Goal: Information Seeking & Learning: Check status

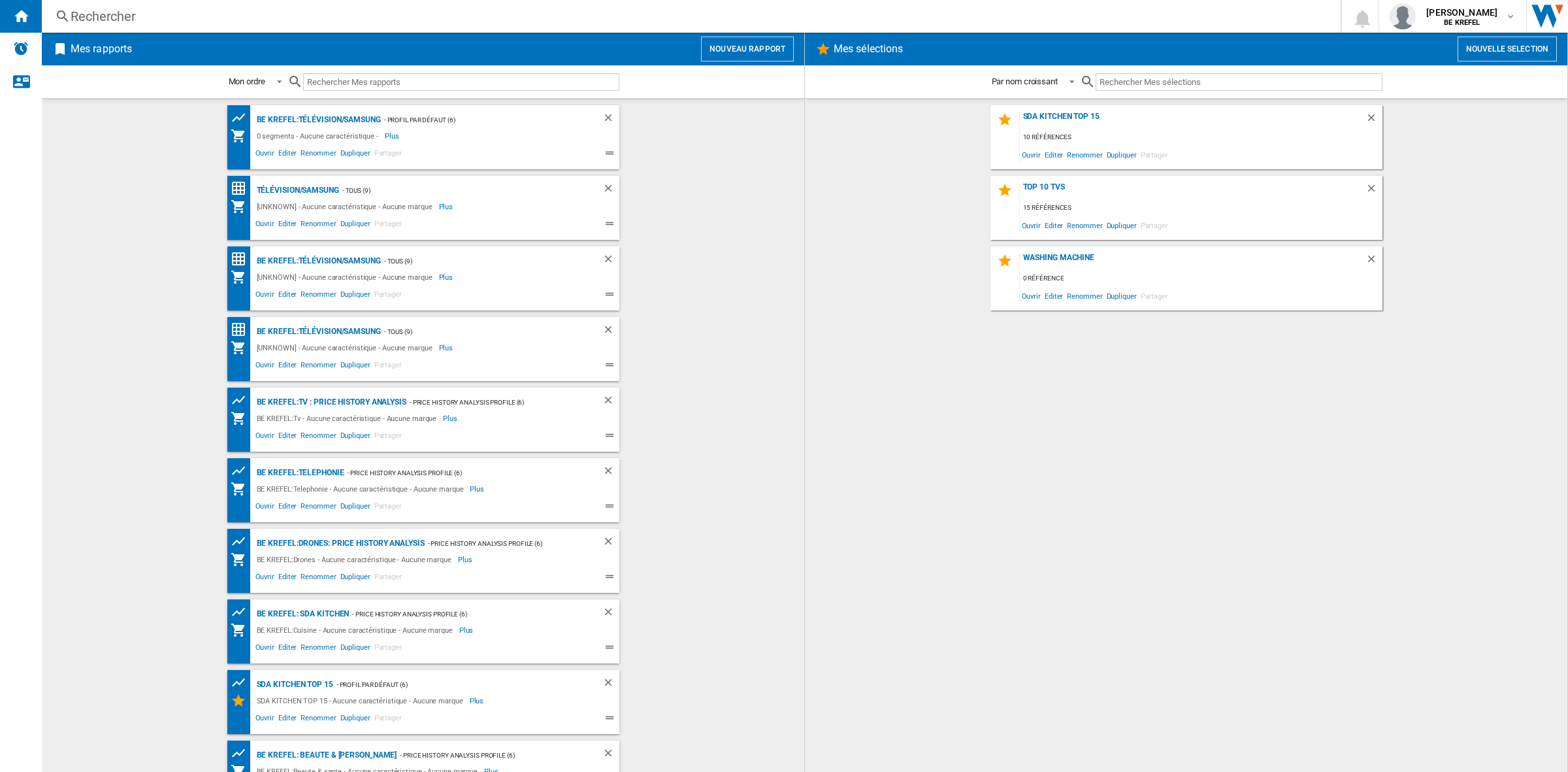
click at [166, 15] on div "Rechercher" at bounding box center [689, 15] width 1237 height 18
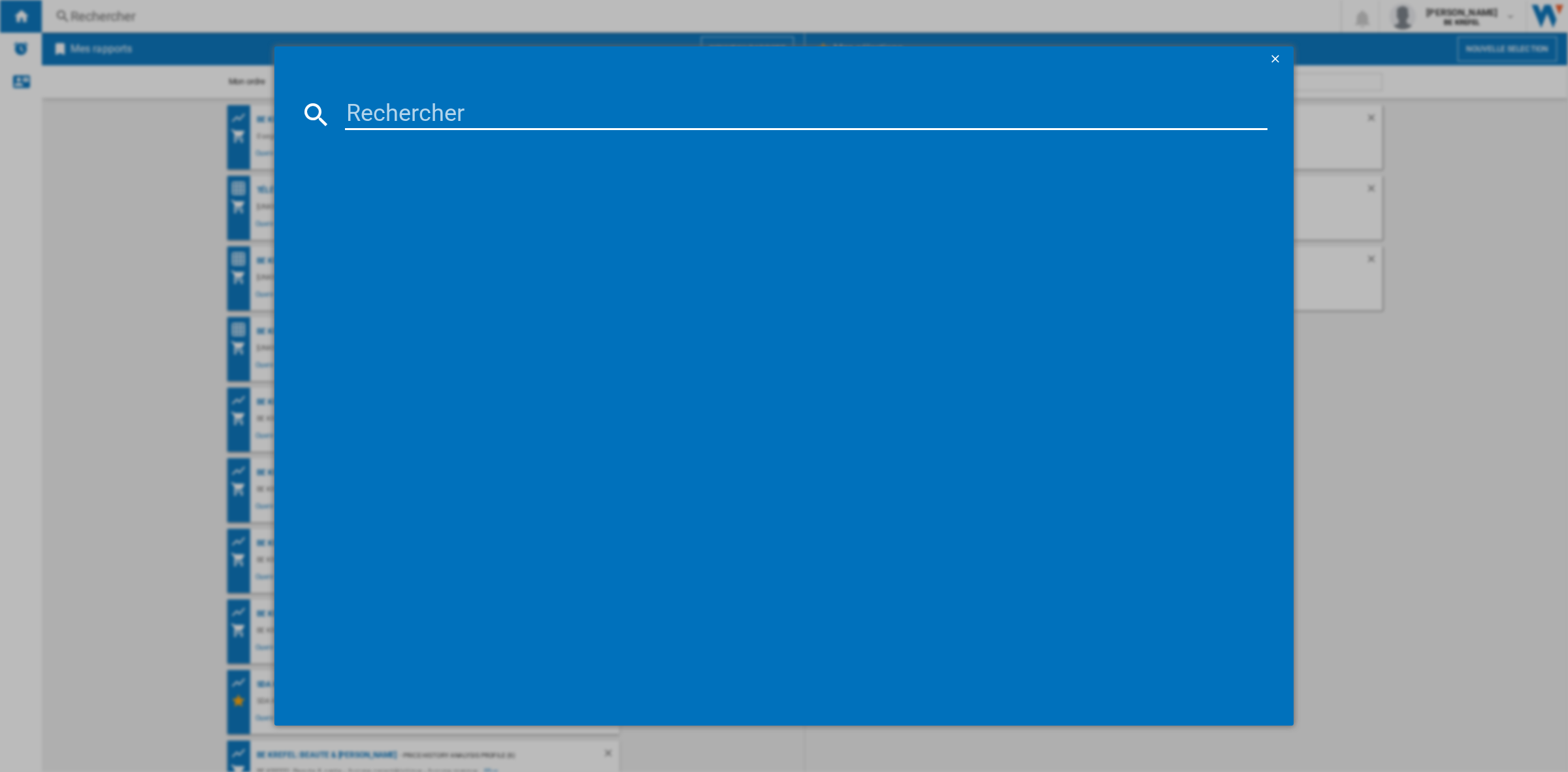
click at [364, 111] on input at bounding box center [806, 114] width 923 height 31
paste input "13000540"
type input "13000540"
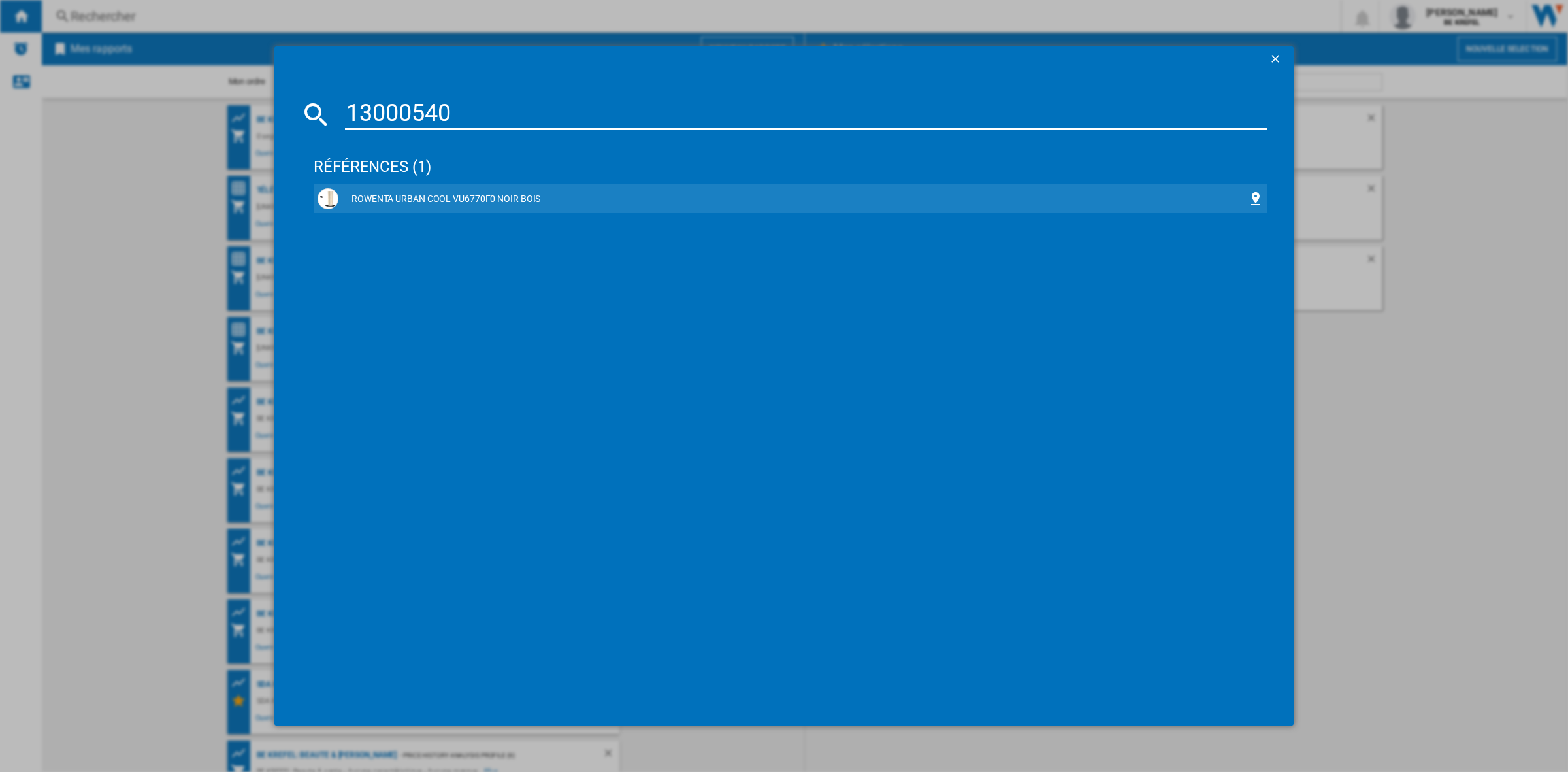
click at [445, 201] on div "ROWENTA URBAN COOL VU6770F0 NOIR BOIS" at bounding box center [793, 199] width 909 height 13
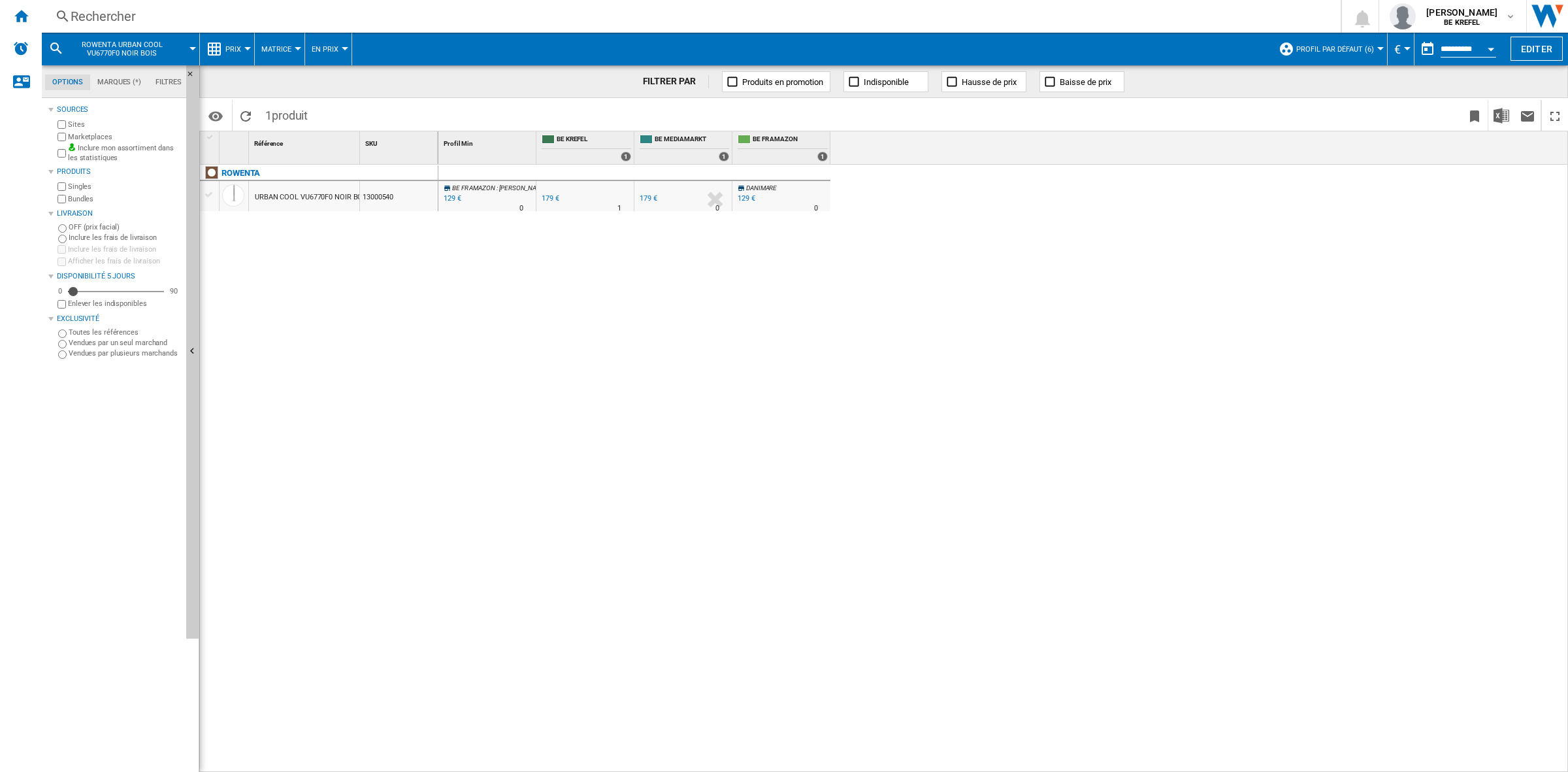
click at [246, 47] on div at bounding box center [247, 48] width 7 height 3
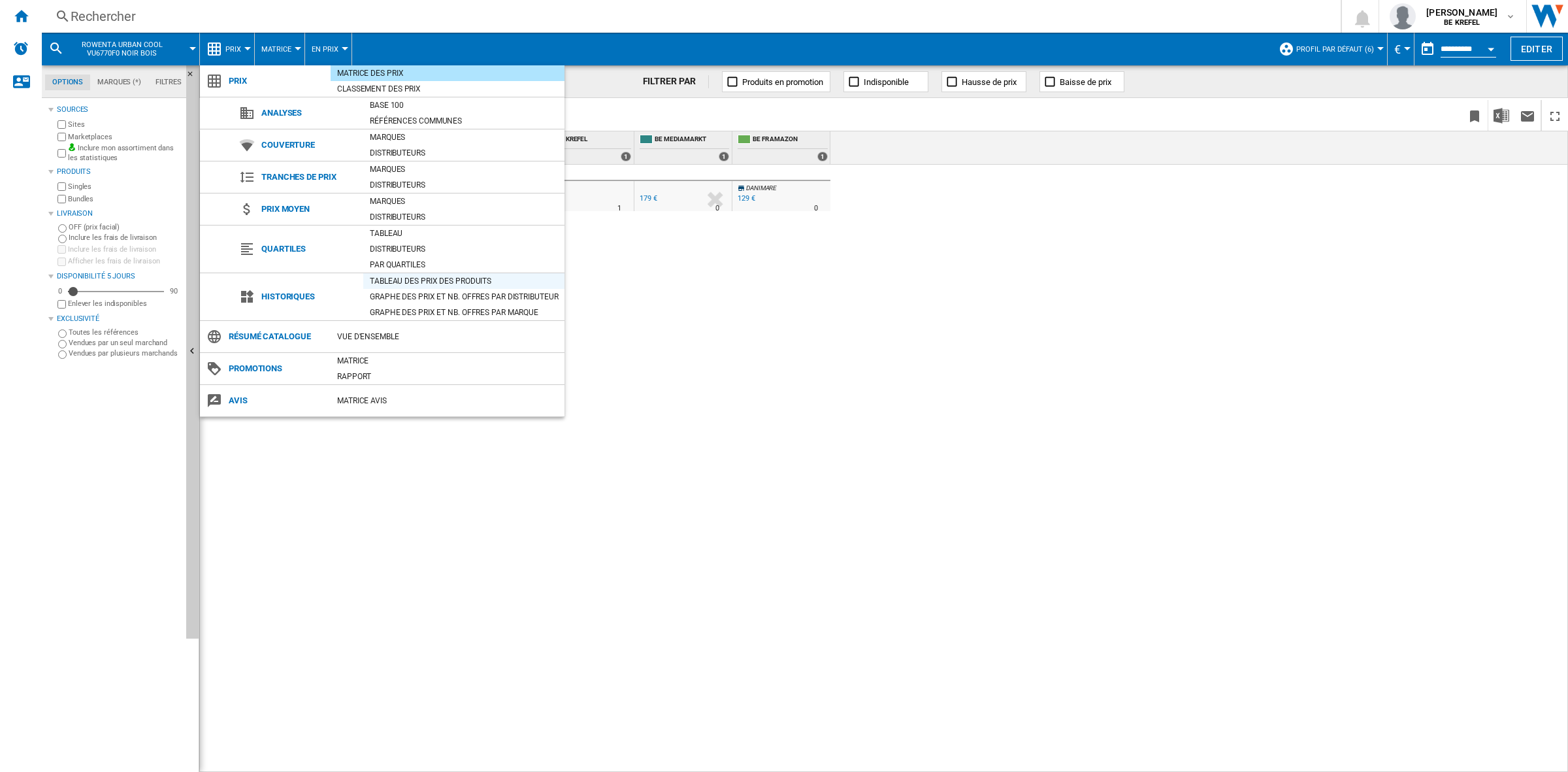
click at [415, 282] on div "Tableau des prix des produits" at bounding box center [464, 280] width 201 height 13
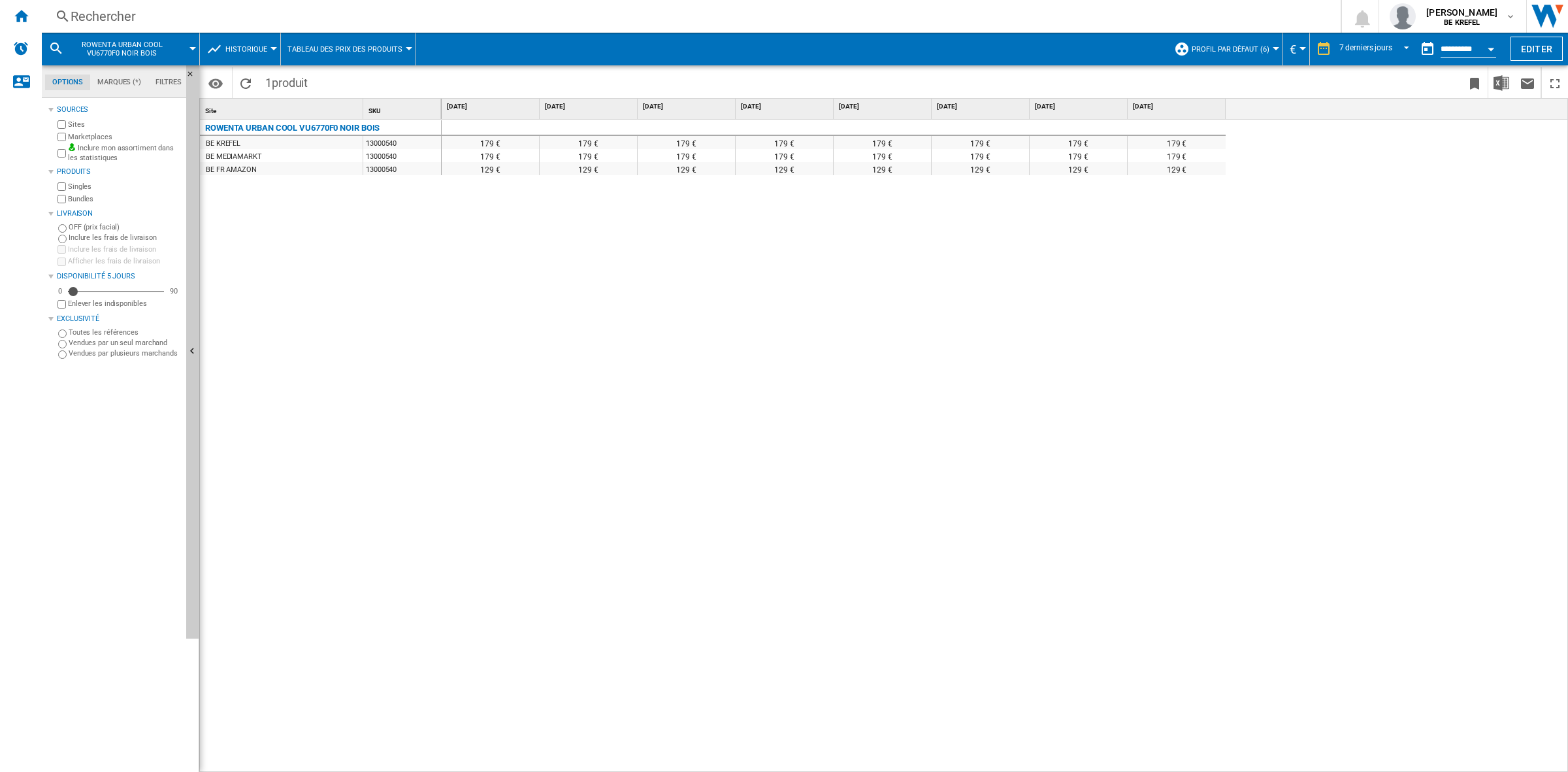
click at [233, 21] on div "Rechercher" at bounding box center [689, 15] width 1237 height 18
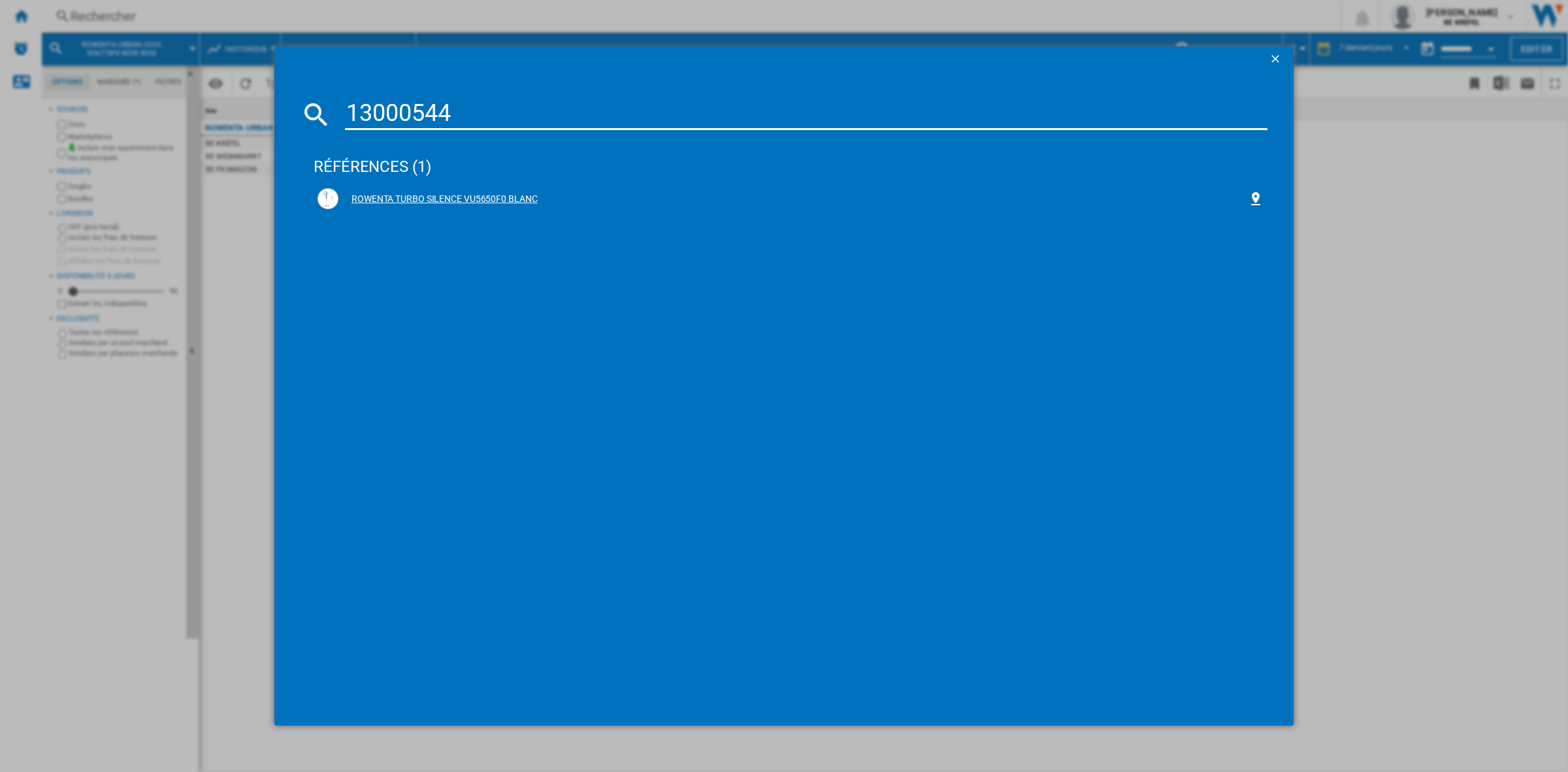
type input "13000544"
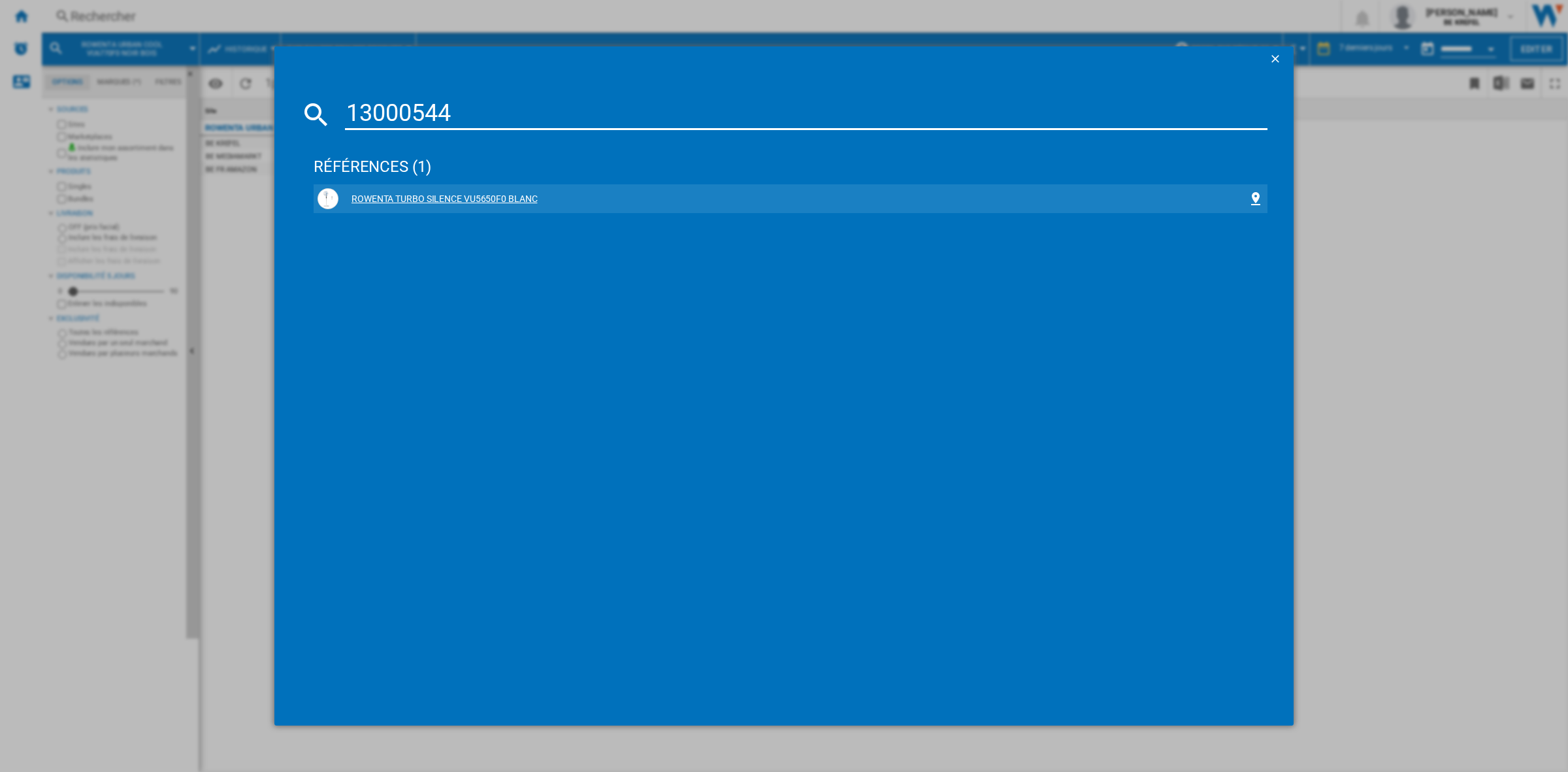
click at [442, 198] on div "ROWENTA TURBO SILENCE VU5650F0 BLANC" at bounding box center [793, 199] width 909 height 13
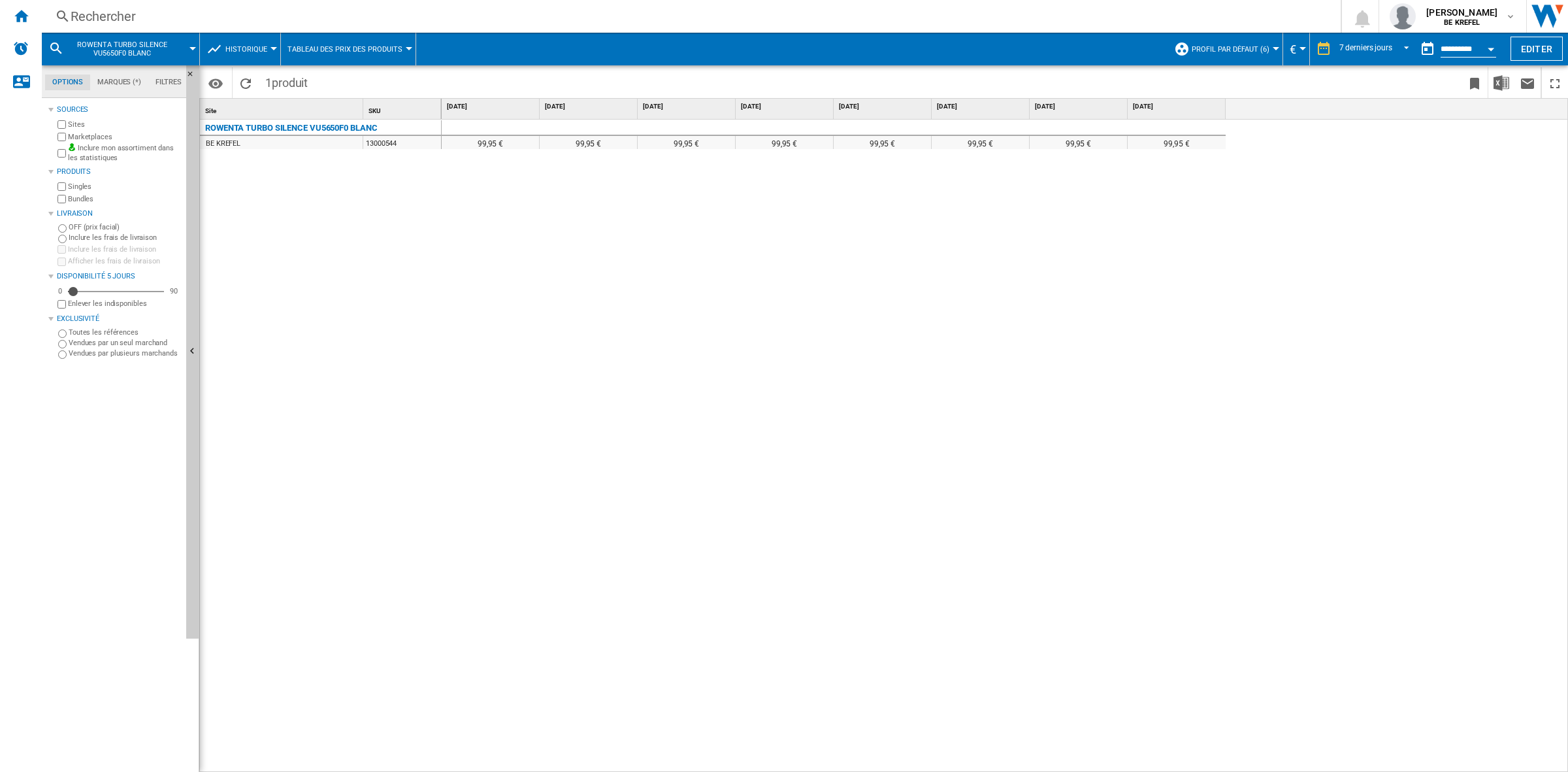
click at [126, 15] on div "Rechercher" at bounding box center [689, 15] width 1237 height 18
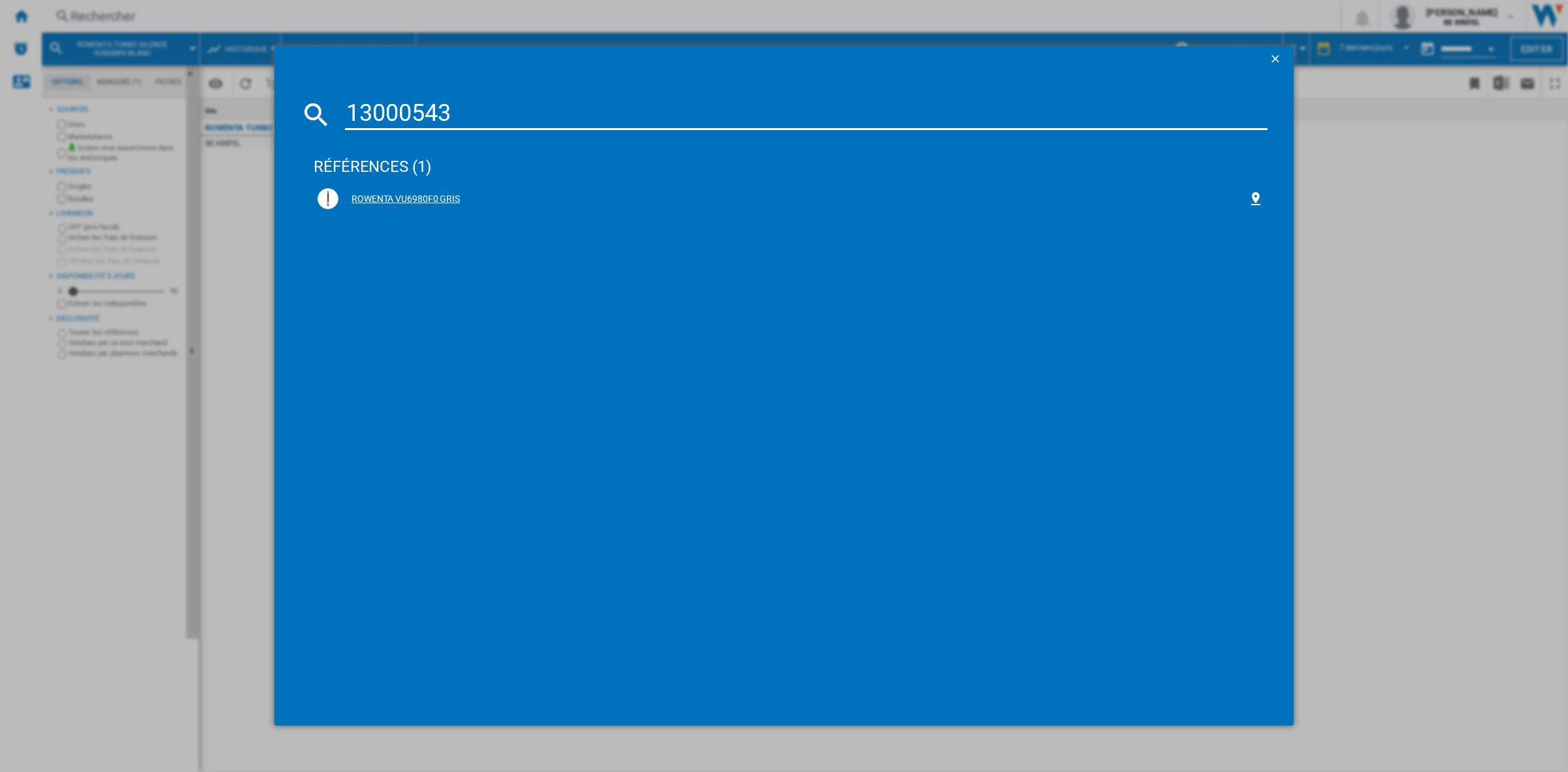
type input "13000543"
click at [404, 193] on div "ROWENTA VU6980F0 GRIS" at bounding box center [793, 199] width 909 height 13
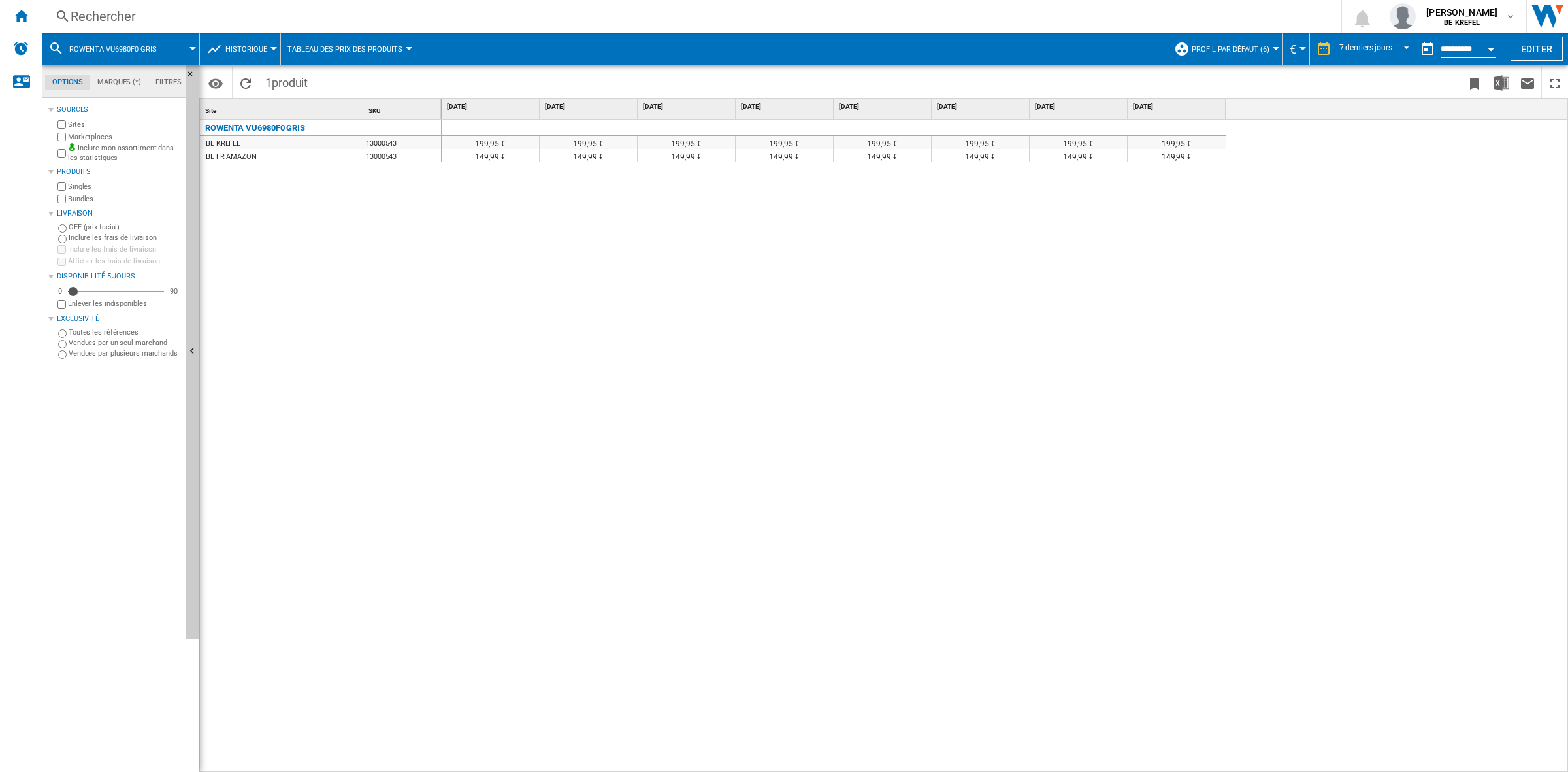
click at [87, 15] on div "Rechercher" at bounding box center [689, 15] width 1237 height 18
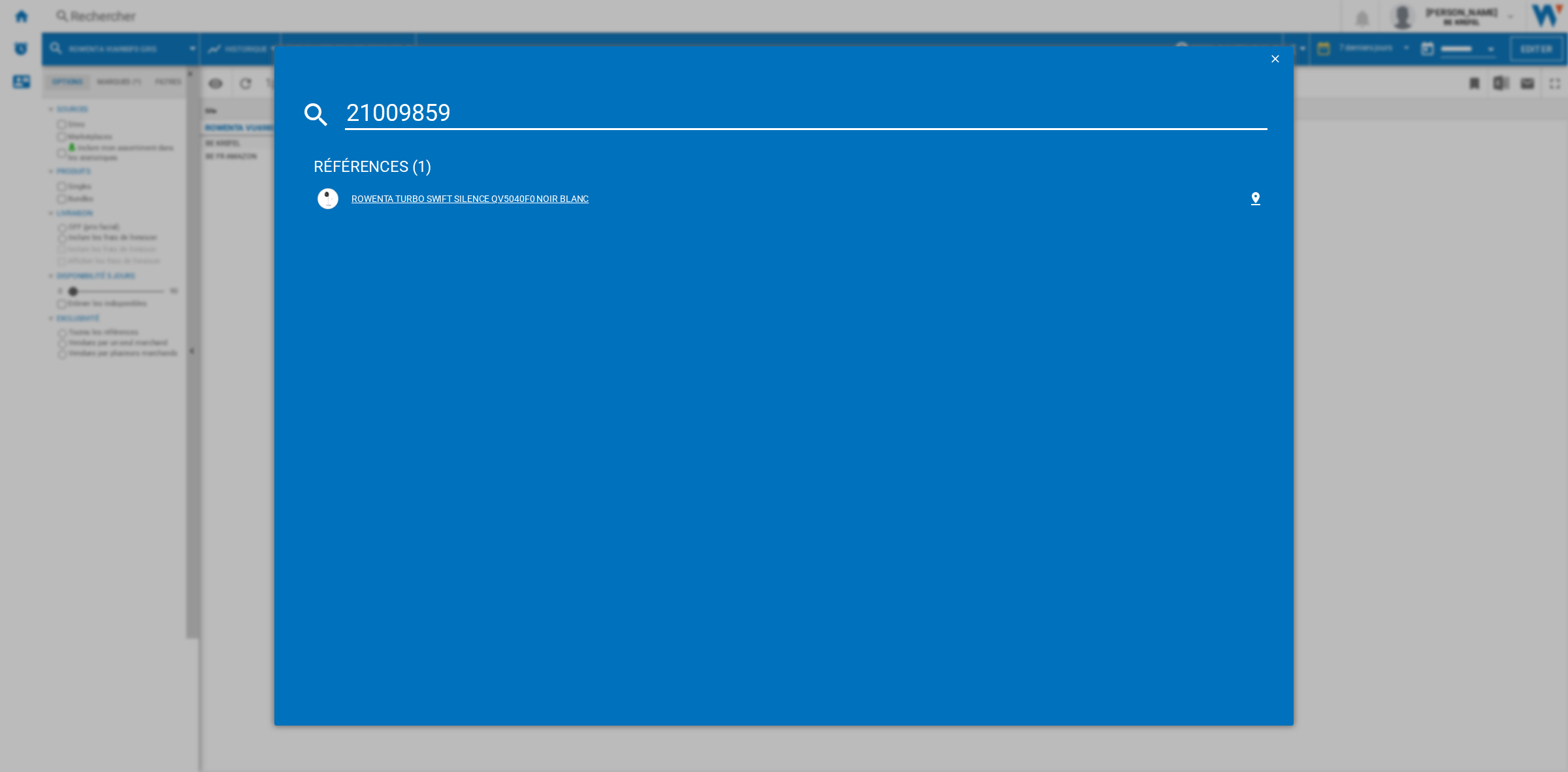
type input "21009859"
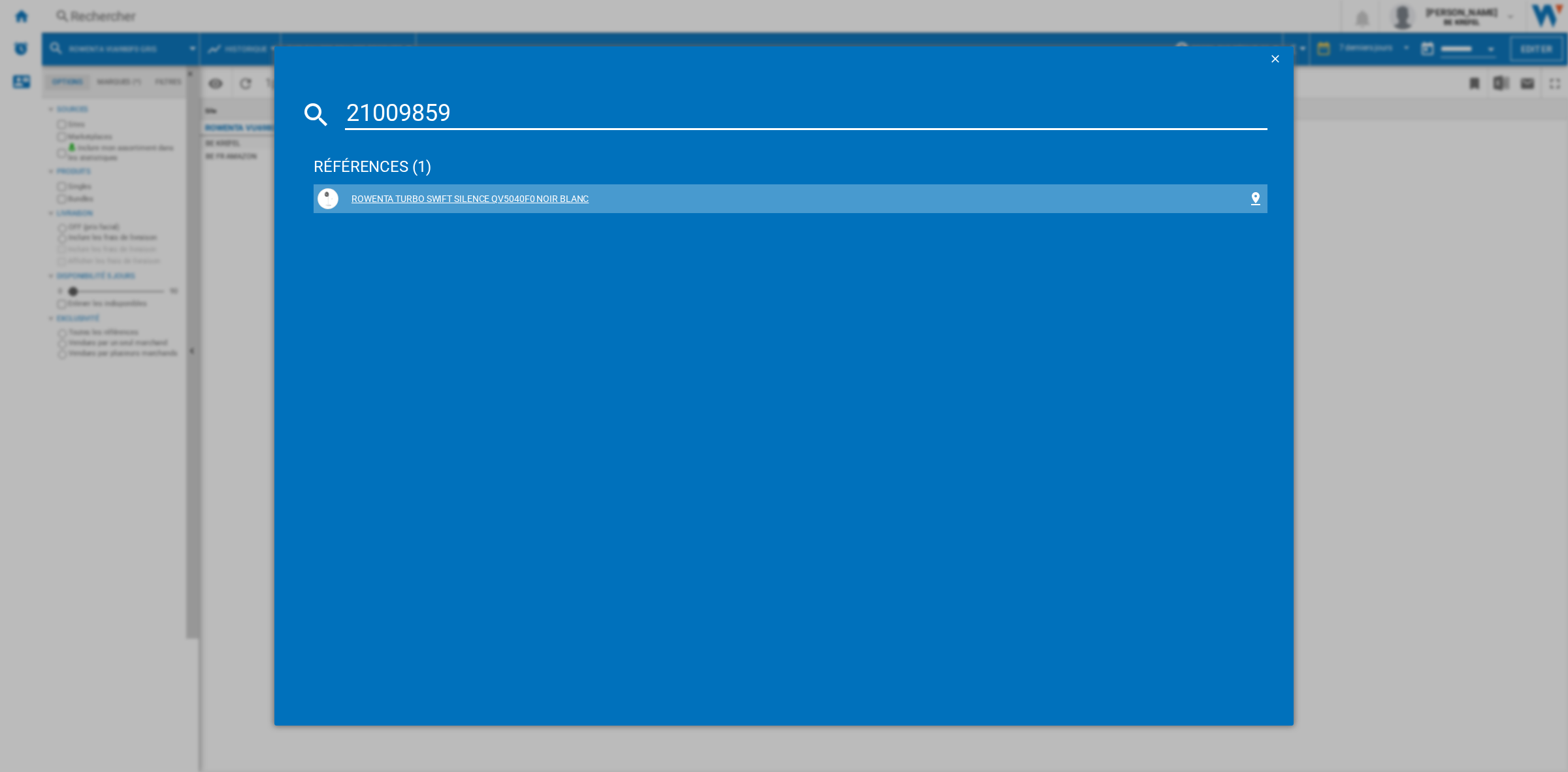
click at [396, 194] on div "ROWENTA TURBO SWIFT SILENCE QV5040F0 NOIR BLANC" at bounding box center [793, 199] width 909 height 13
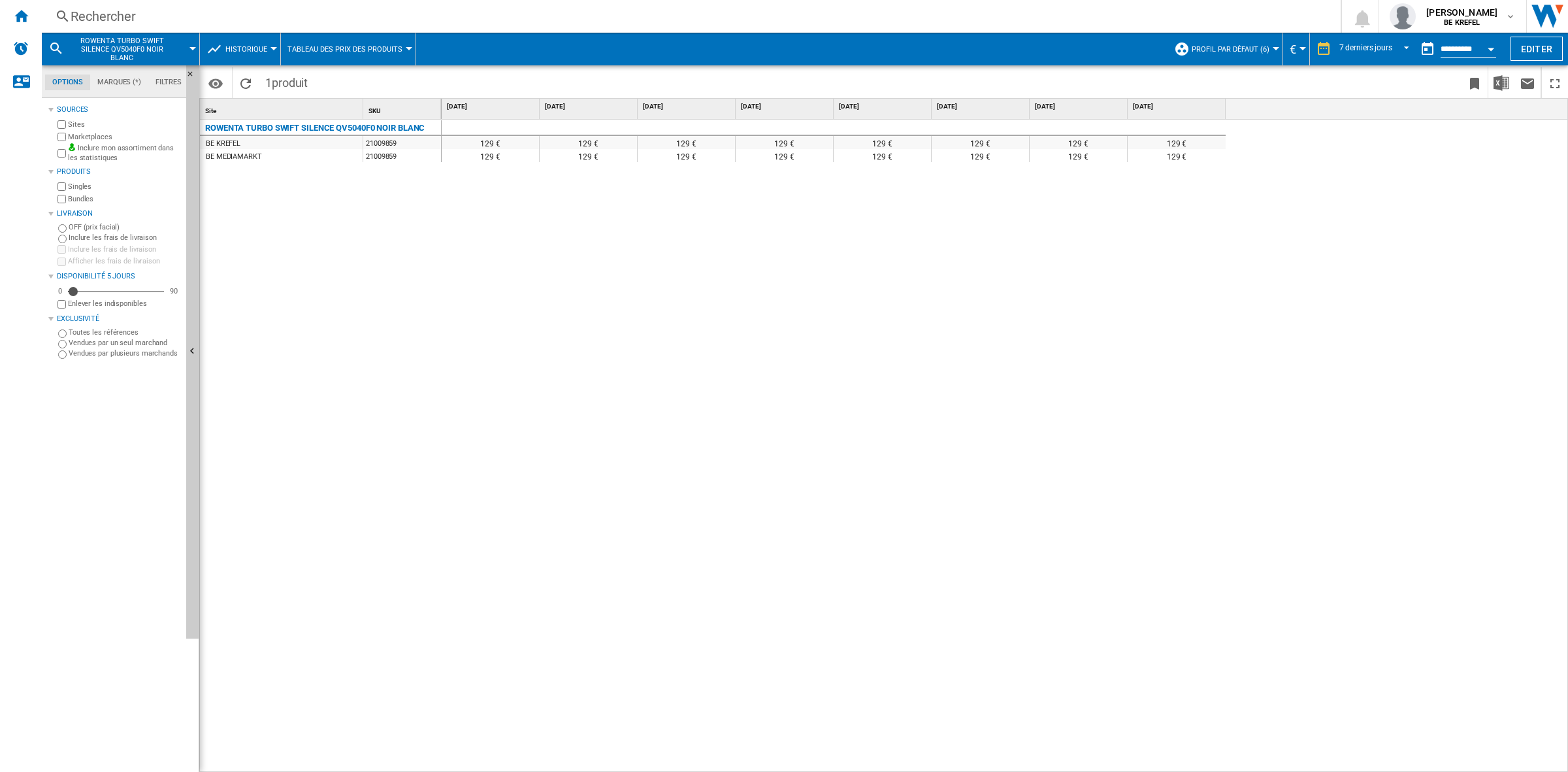
click at [76, 11] on div "Rechercher" at bounding box center [689, 15] width 1237 height 18
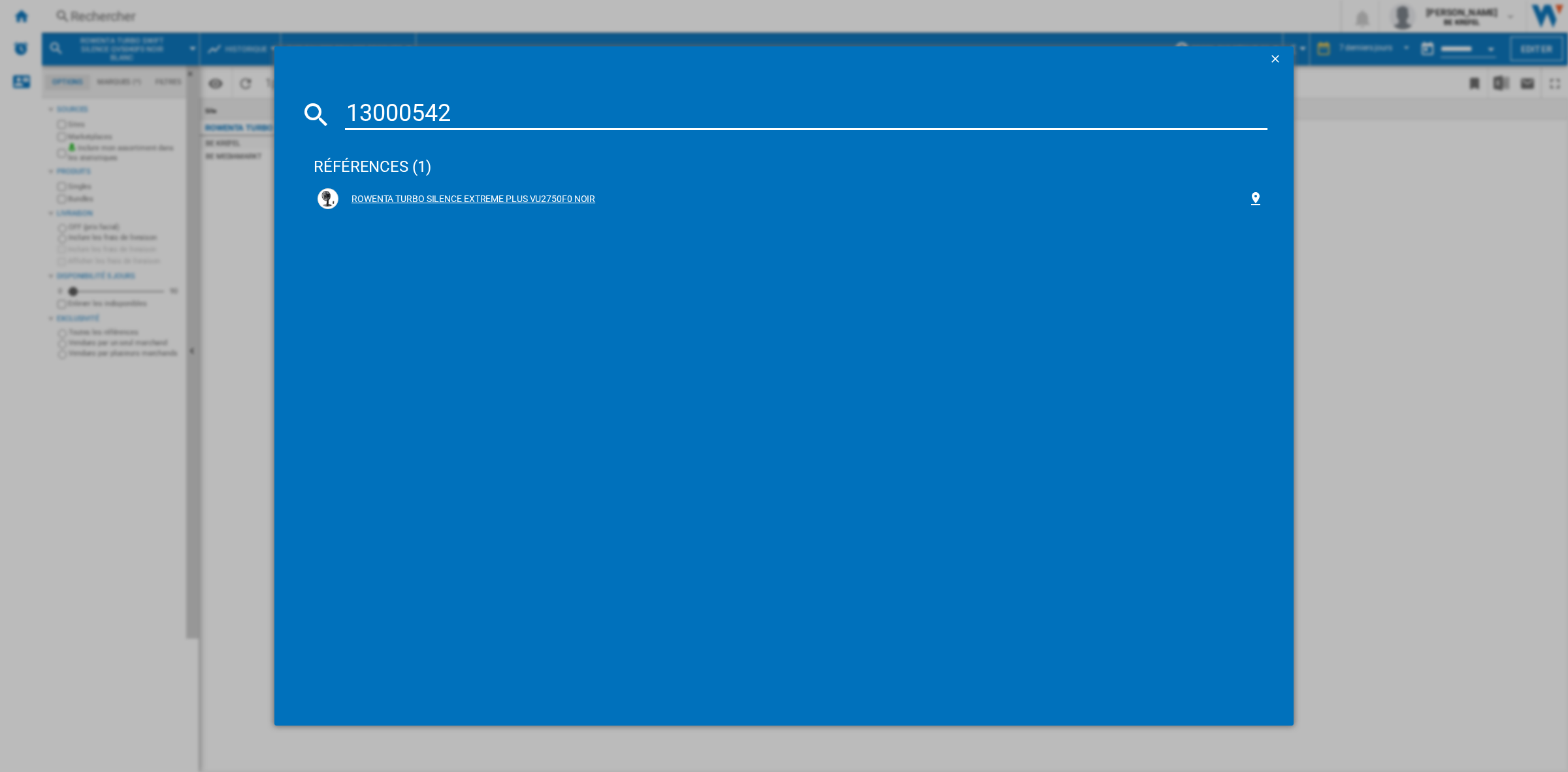
type input "13000542"
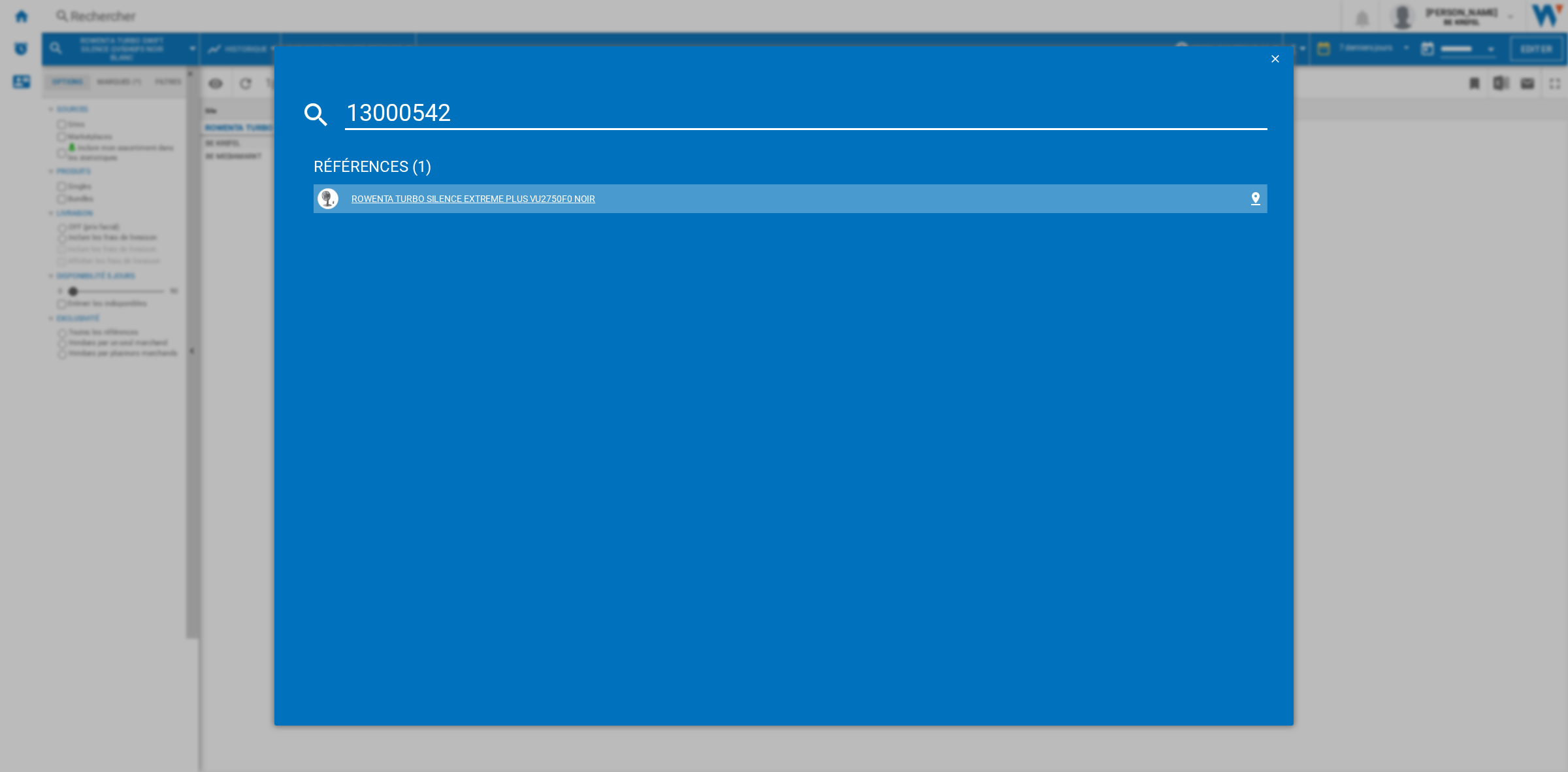
click at [449, 200] on div "ROWENTA TURBO SILENCE EXTREME PLUS VU2750F0 NOIR" at bounding box center [793, 199] width 909 height 13
